Goal: Transaction & Acquisition: Purchase product/service

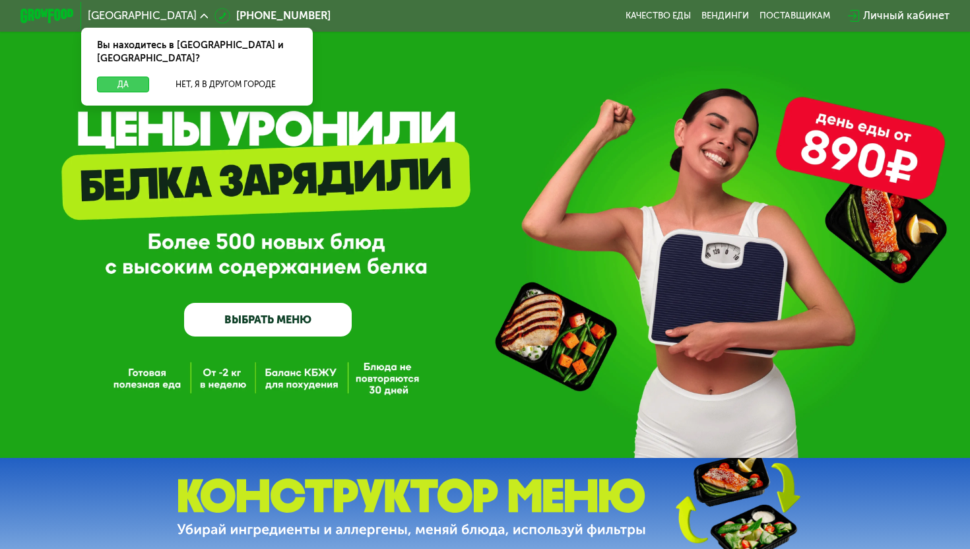
click at [118, 77] on button "Да" at bounding box center [123, 85] width 52 height 16
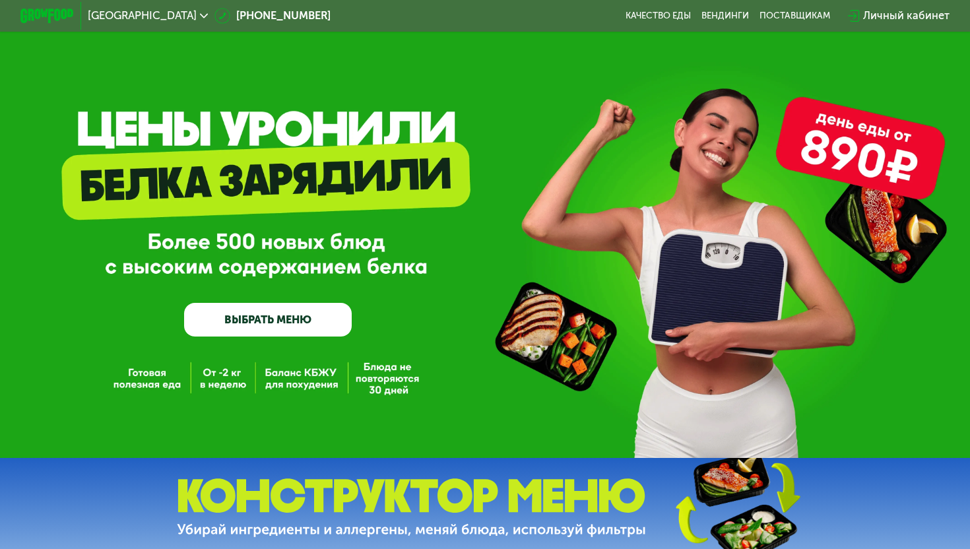
click at [292, 327] on link "ВЫБРАТЬ МЕНЮ" at bounding box center [268, 320] width 168 height 34
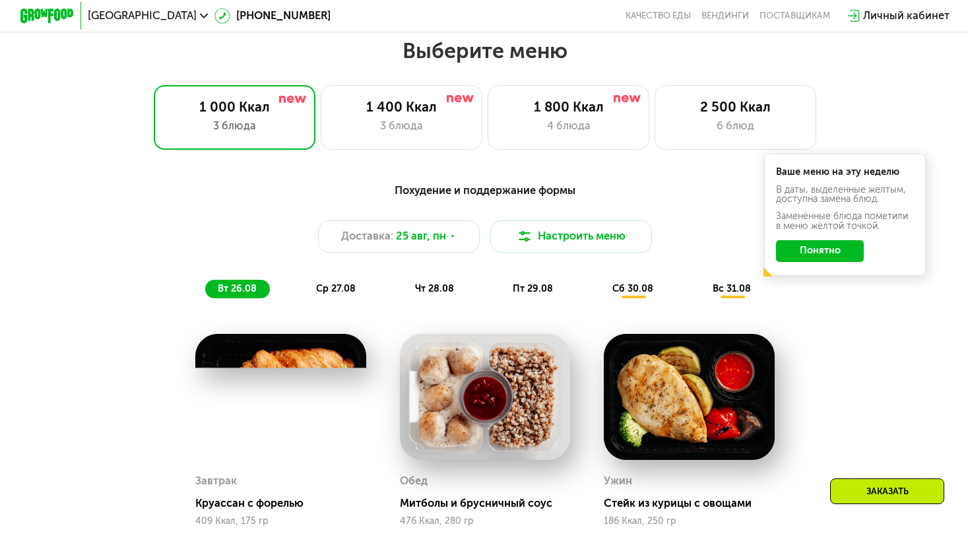
scroll to position [572, 0]
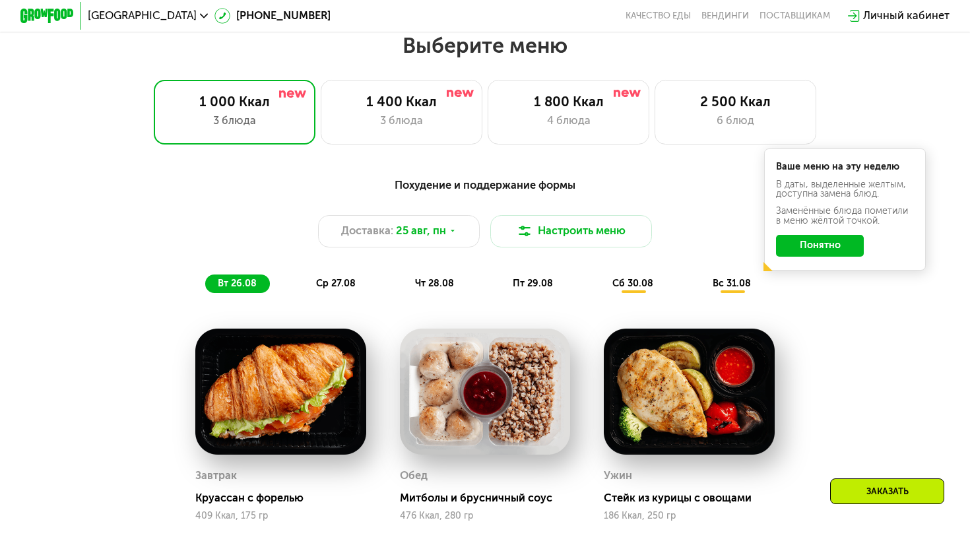
click at [816, 233] on div "Ваше меню на эту неделю В даты, выделенные желтым, доступна замена блюд. Заменё…" at bounding box center [845, 209] width 162 height 123
click at [816, 244] on button "Понятно" at bounding box center [820, 246] width 88 height 22
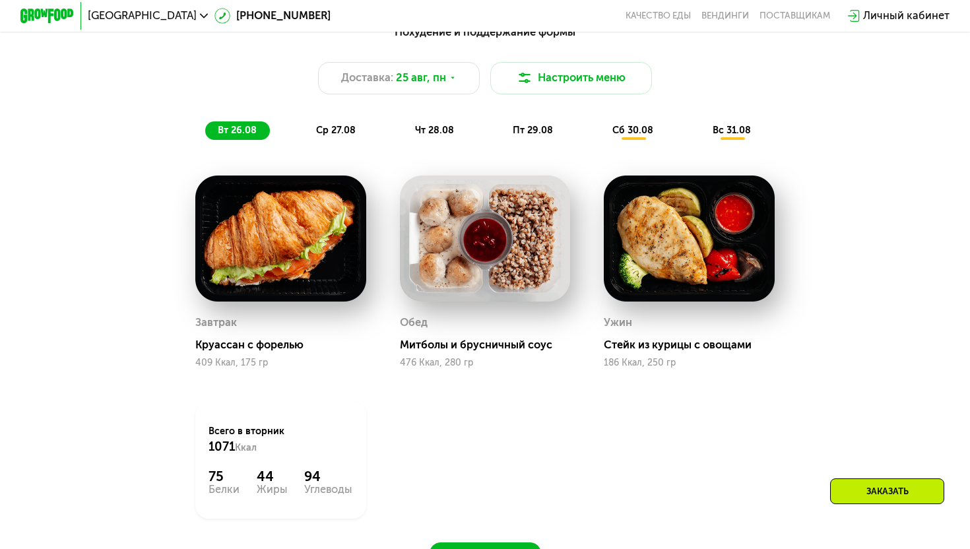
scroll to position [646, 0]
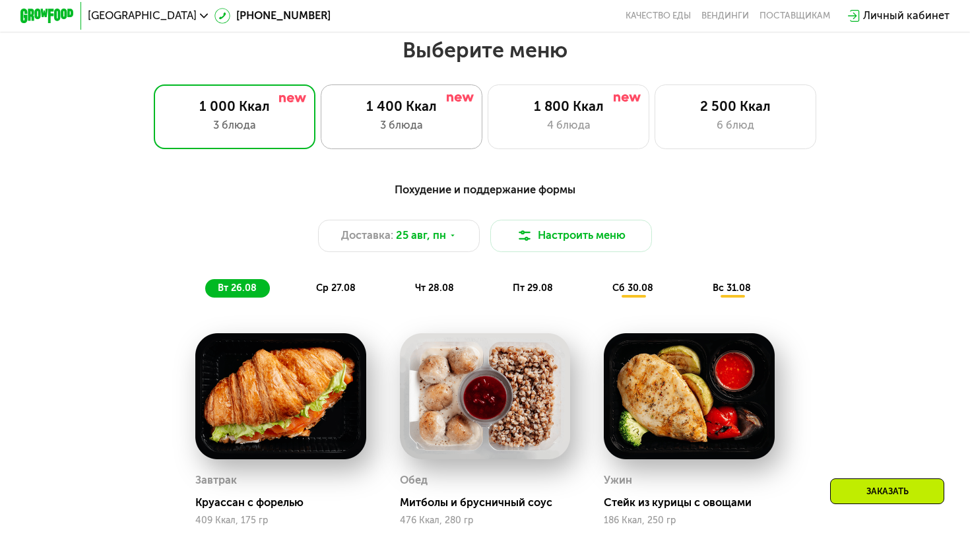
click at [398, 123] on div "3 блюда" at bounding box center [400, 125] width 133 height 16
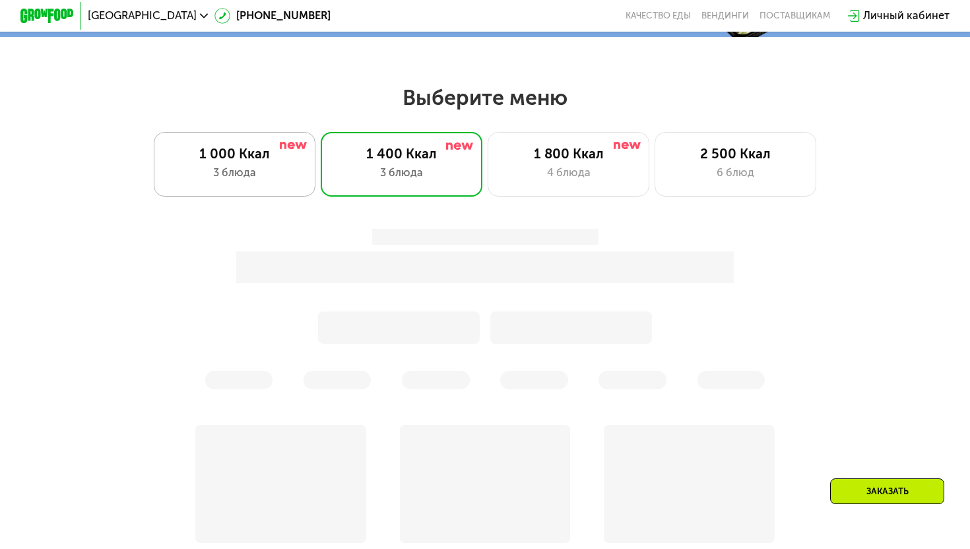
click at [284, 145] on img at bounding box center [293, 145] width 27 height 7
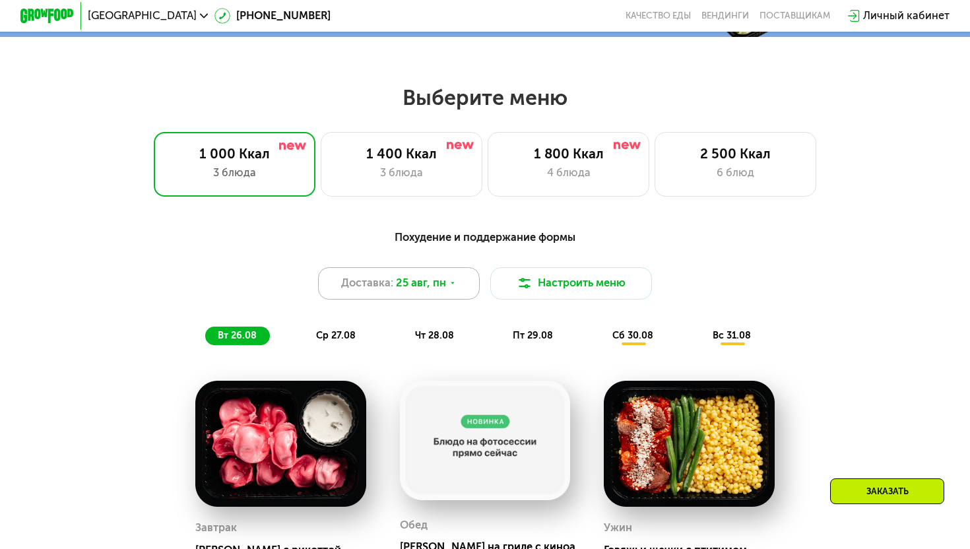
scroll to position [757, 0]
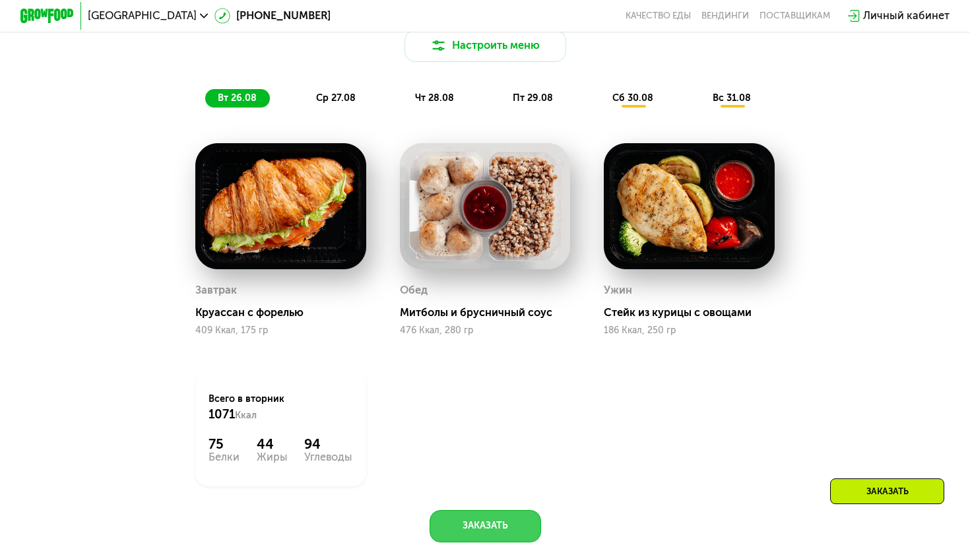
click at [516, 524] on button "Заказать" at bounding box center [484, 526] width 111 height 32
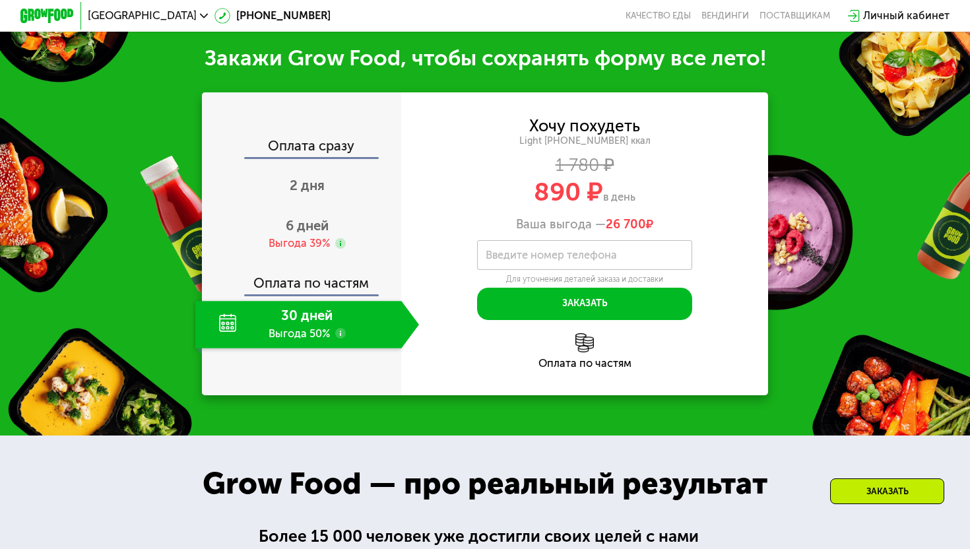
scroll to position [1332, 0]
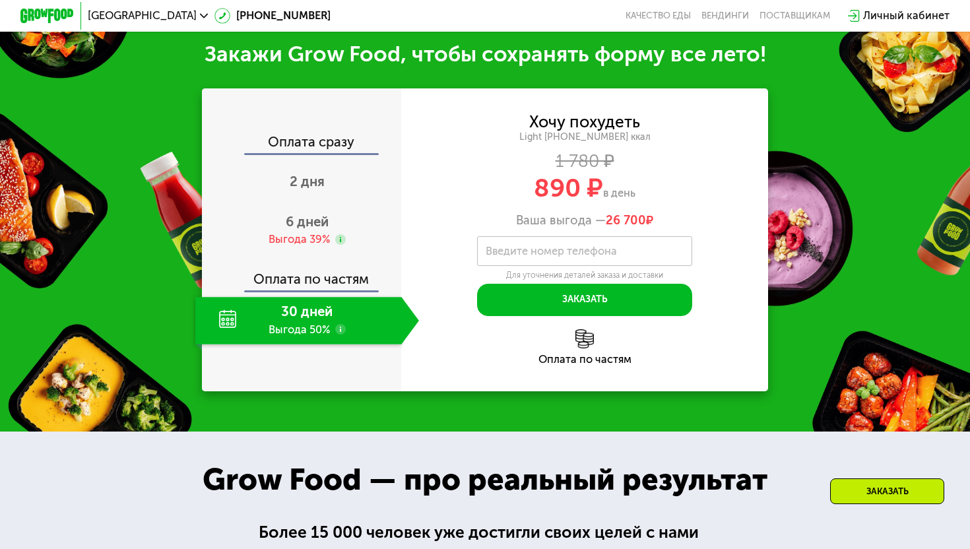
click at [327, 140] on div "Оплата сразу" at bounding box center [302, 144] width 198 height 18
click at [336, 142] on div "Оплата сразу" at bounding box center [302, 144] width 198 height 18
click at [302, 286] on div "Оплата по частям" at bounding box center [302, 274] width 198 height 31
click at [310, 321] on div "30 дней Выгода 50%" at bounding box center [298, 320] width 206 height 47
click at [319, 141] on div "Оплата сразу" at bounding box center [302, 144] width 198 height 18
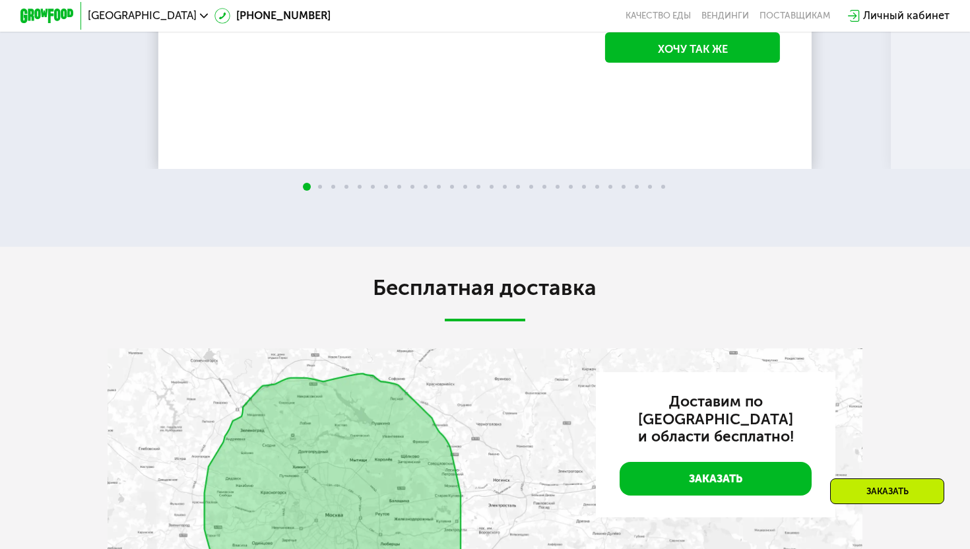
scroll to position [2691, 0]
